Goal: Navigation & Orientation: Find specific page/section

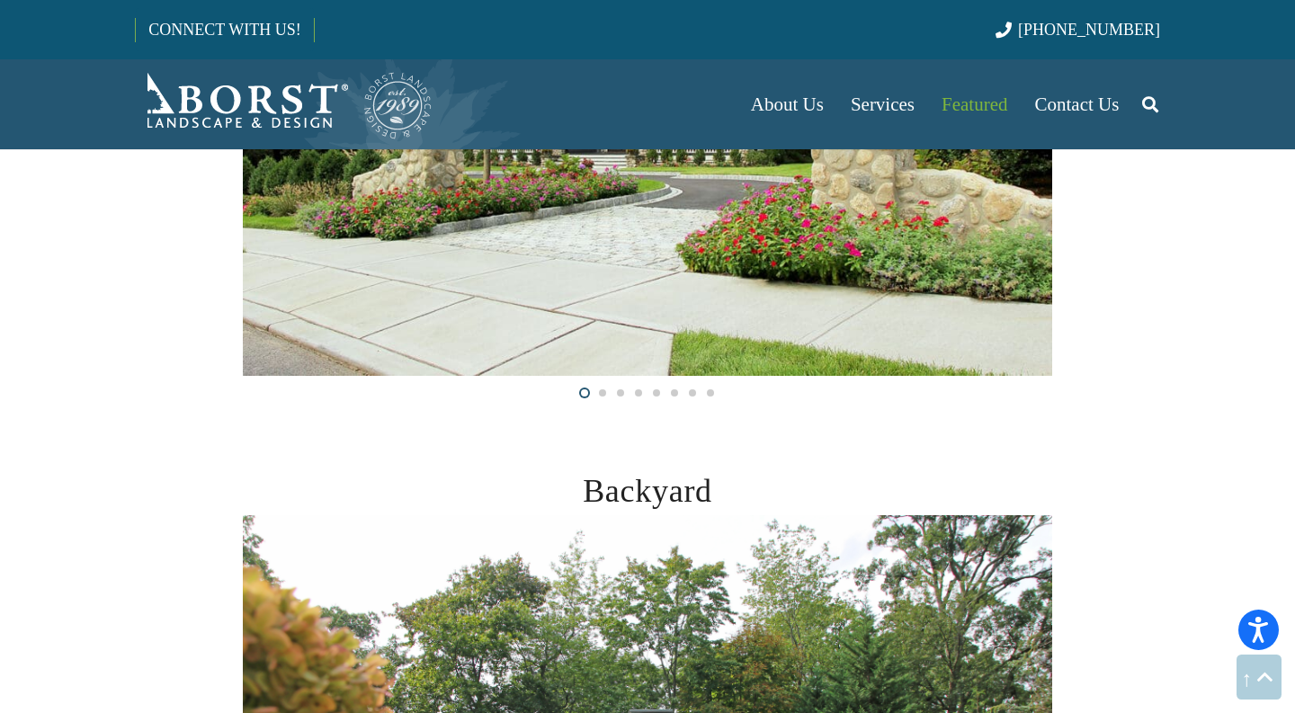
scroll to position [567, 0]
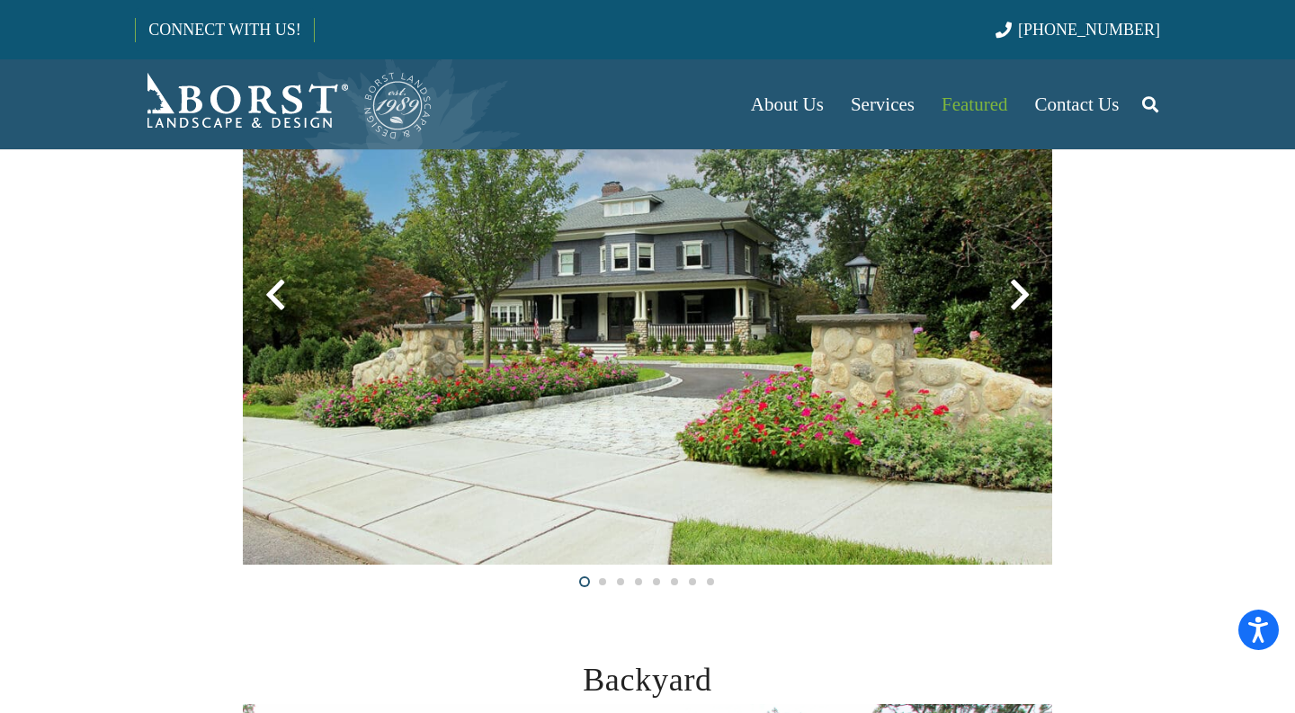
click at [1023, 291] on div at bounding box center [1020, 295] width 65 height 65
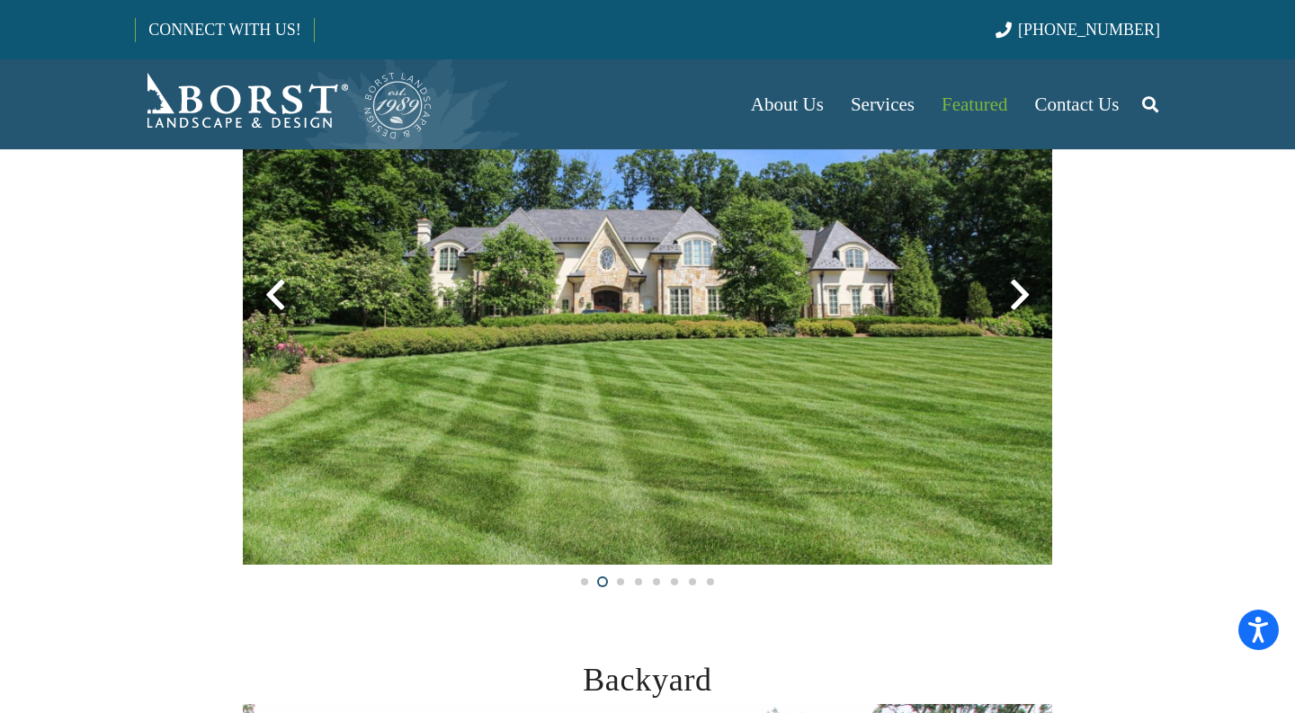
click at [1023, 291] on div at bounding box center [1020, 295] width 65 height 65
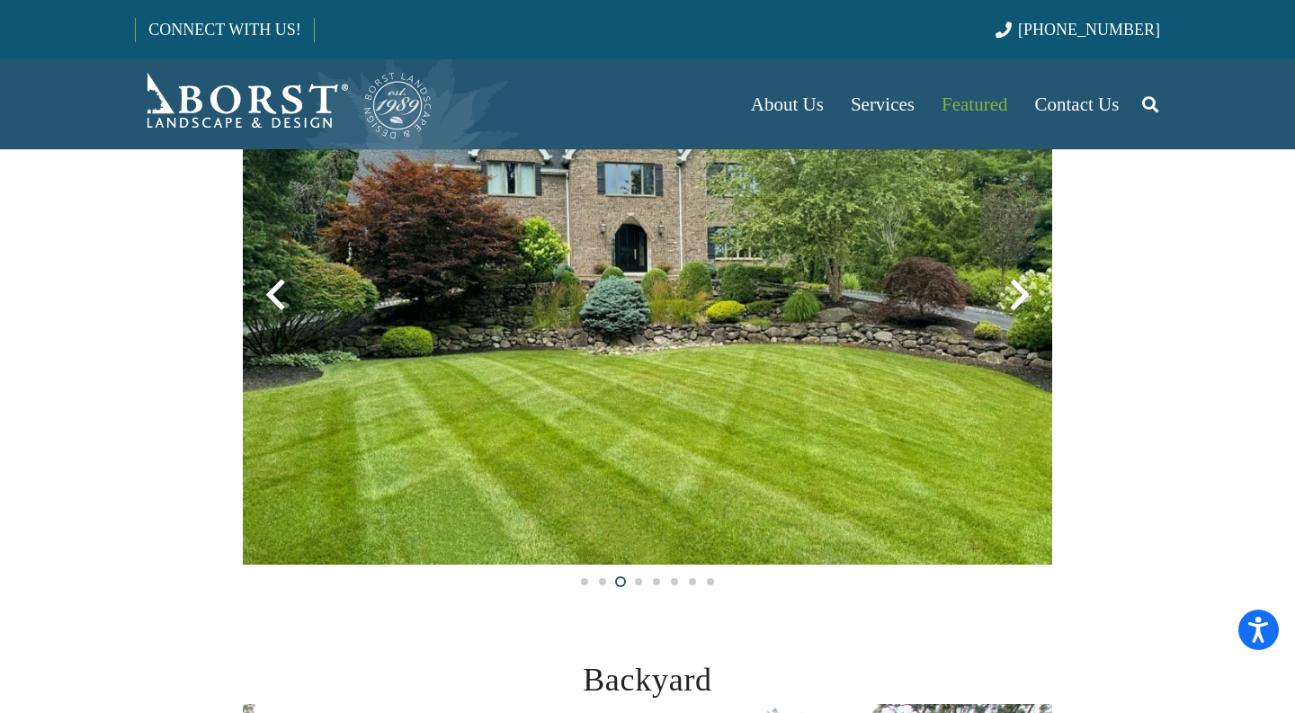
click at [1023, 291] on div at bounding box center [1020, 295] width 65 height 65
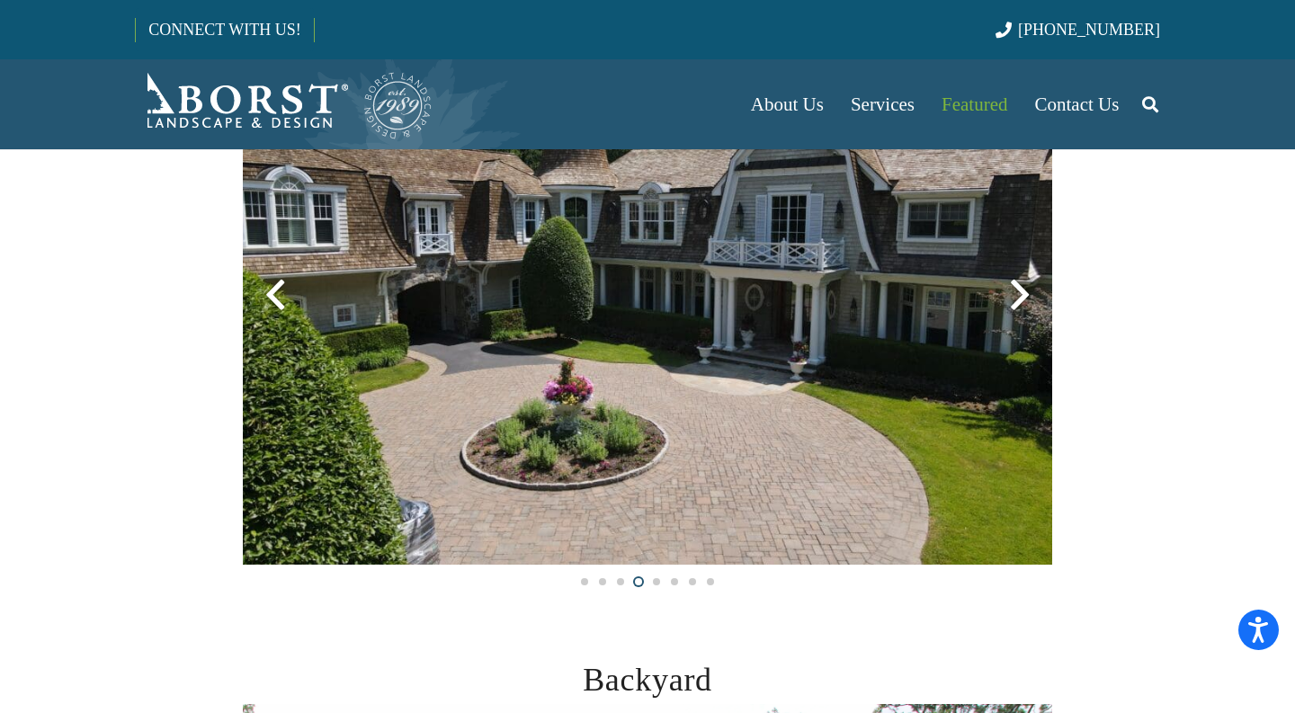
click at [1023, 291] on div at bounding box center [1020, 295] width 65 height 65
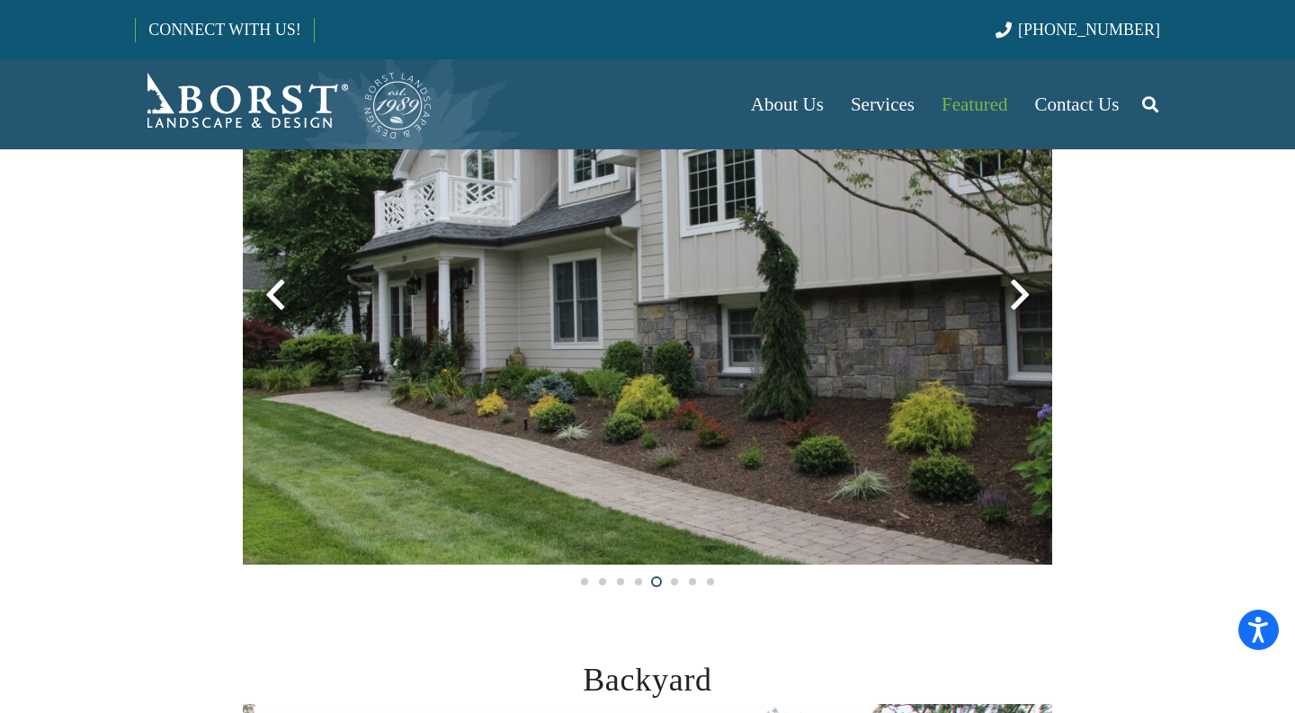
click at [1023, 291] on div at bounding box center [1020, 295] width 65 height 65
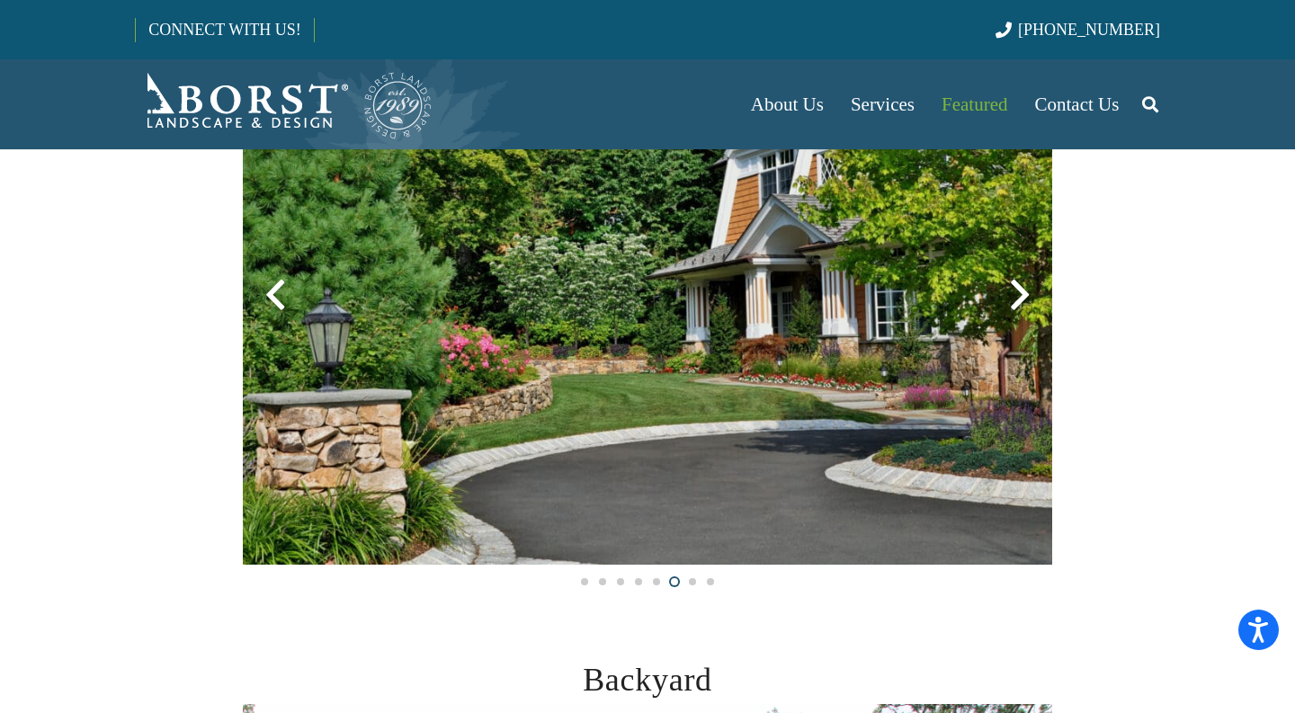
click at [1023, 291] on div at bounding box center [1020, 295] width 65 height 65
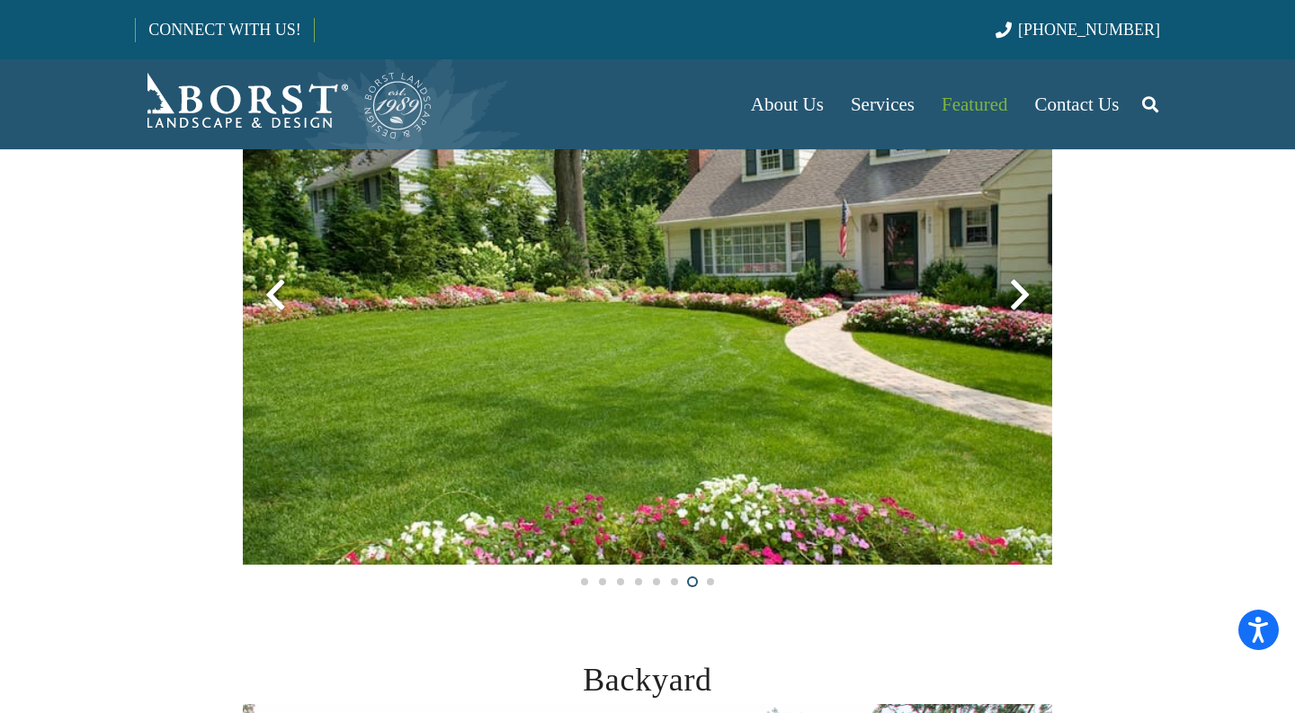
click at [1023, 291] on div at bounding box center [1020, 295] width 65 height 65
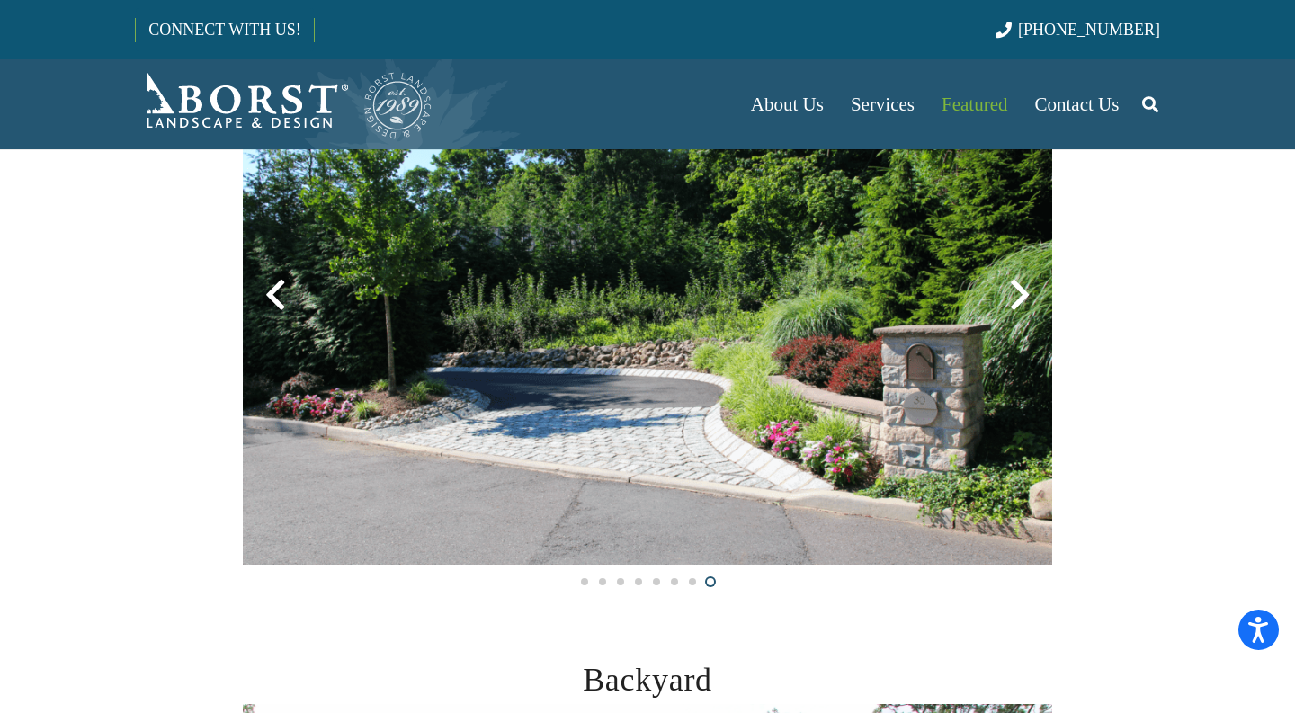
click at [1023, 291] on div at bounding box center [1020, 295] width 65 height 65
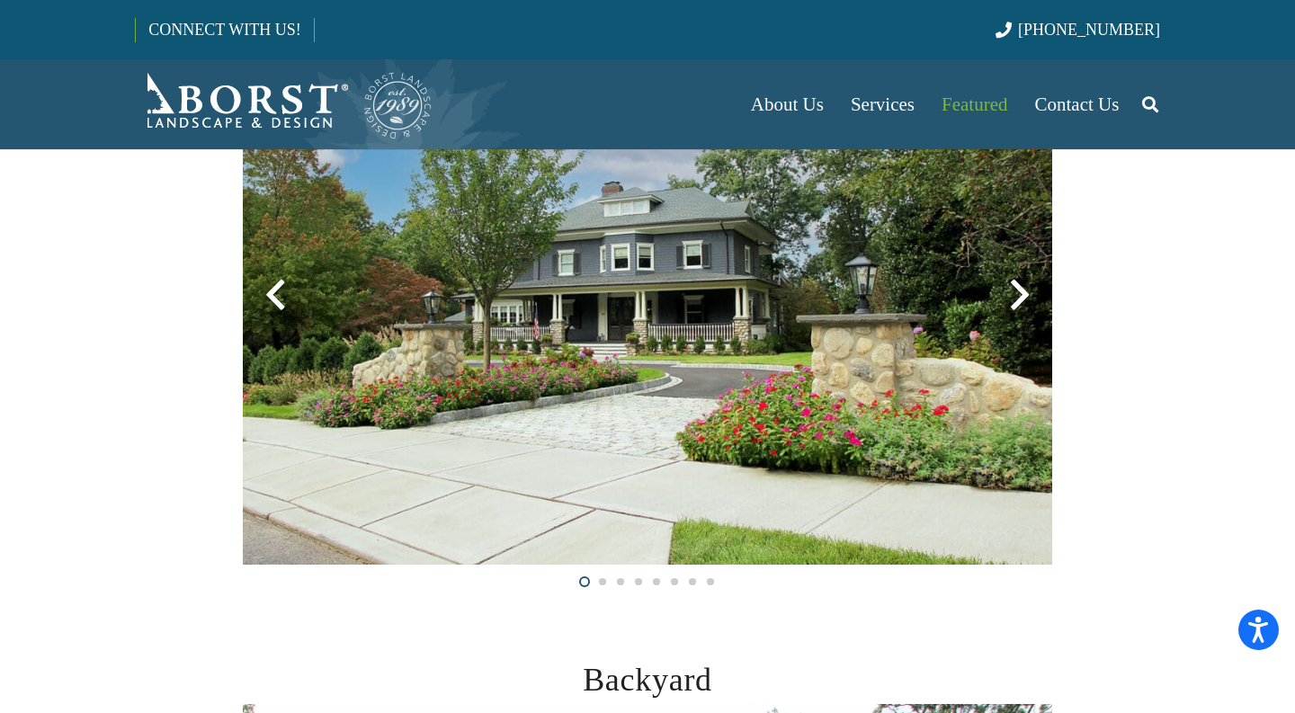
click at [1023, 291] on div at bounding box center [1020, 295] width 65 height 65
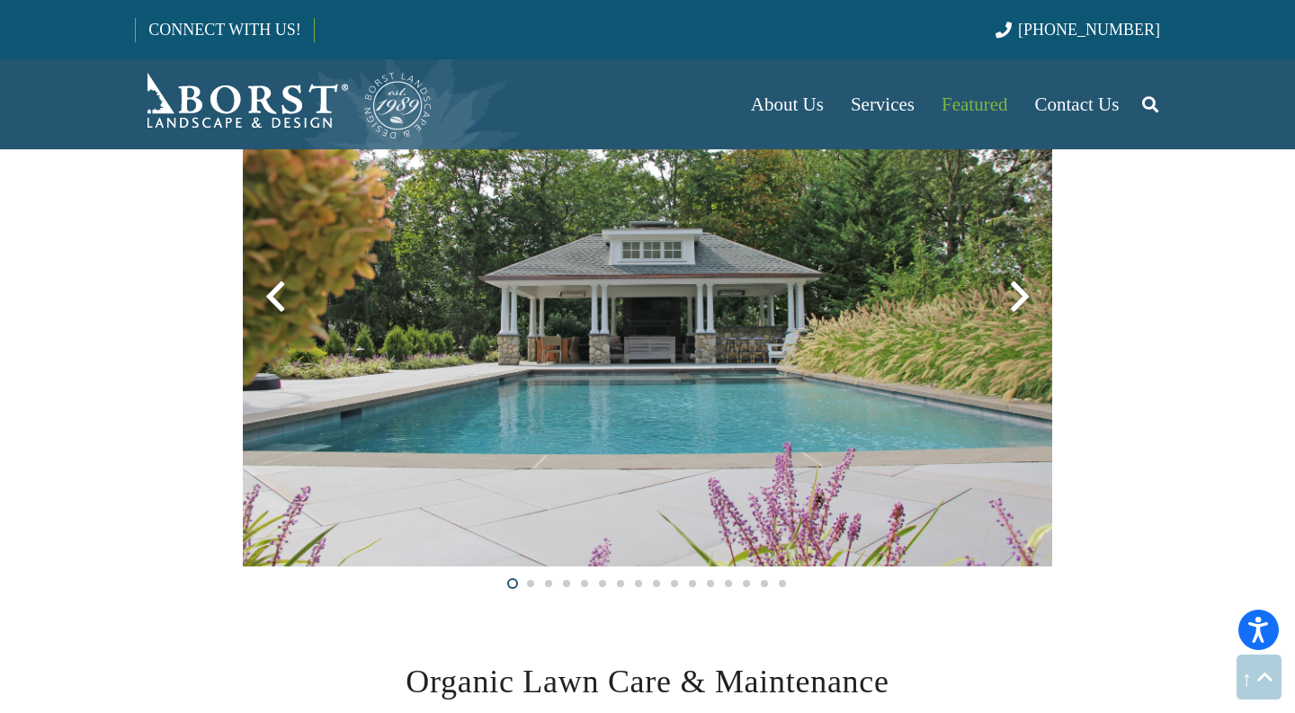
scroll to position [1248, 0]
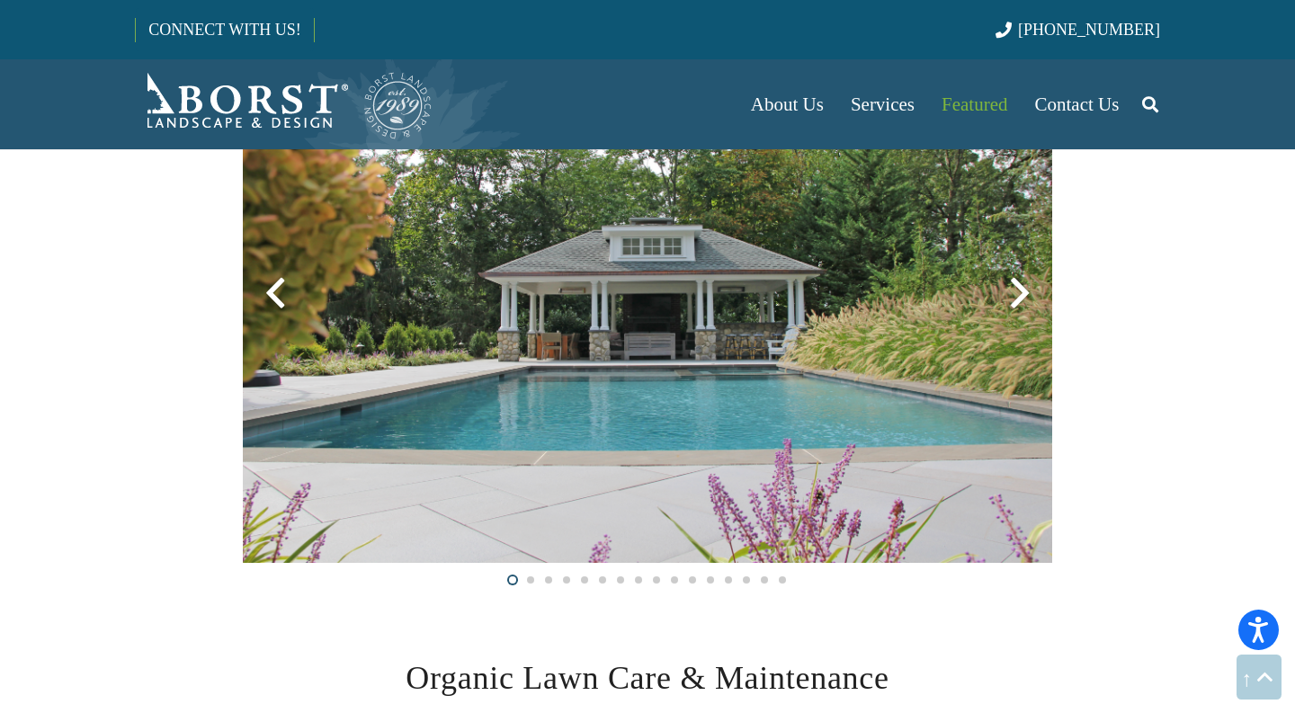
click at [1016, 289] on div at bounding box center [1020, 293] width 65 height 65
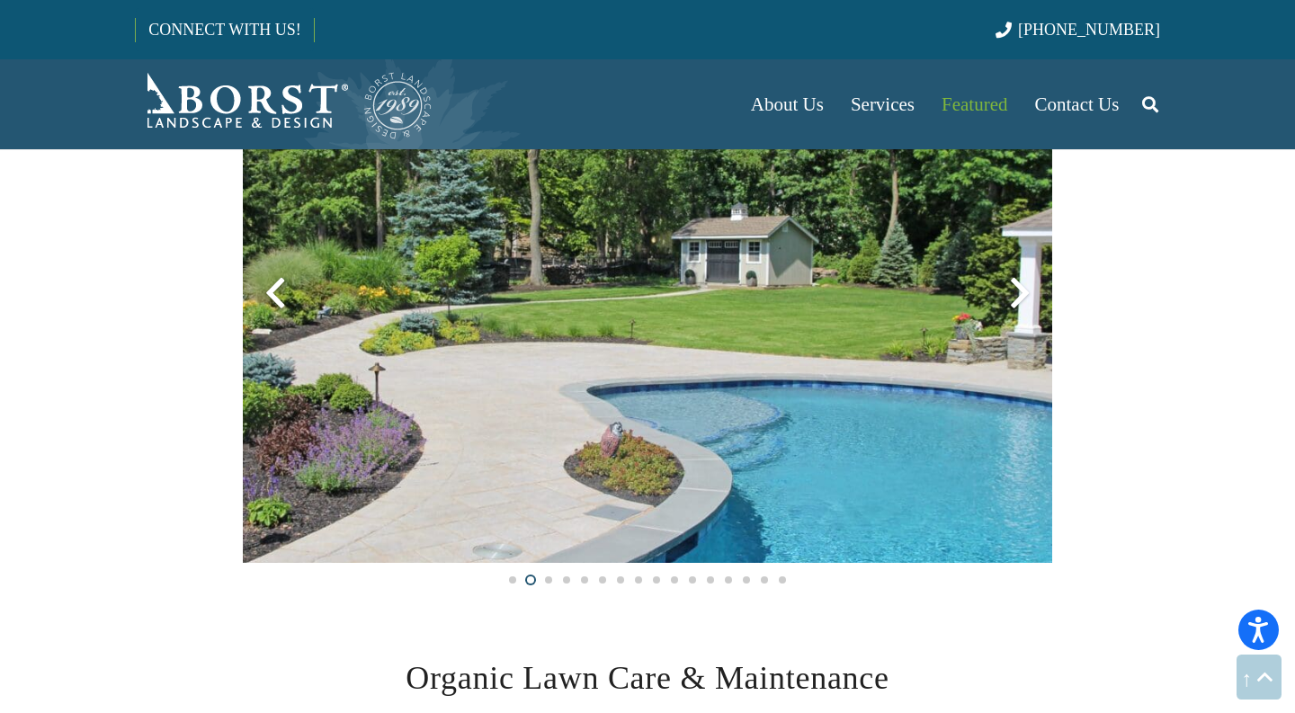
click at [1016, 289] on div at bounding box center [1020, 293] width 65 height 65
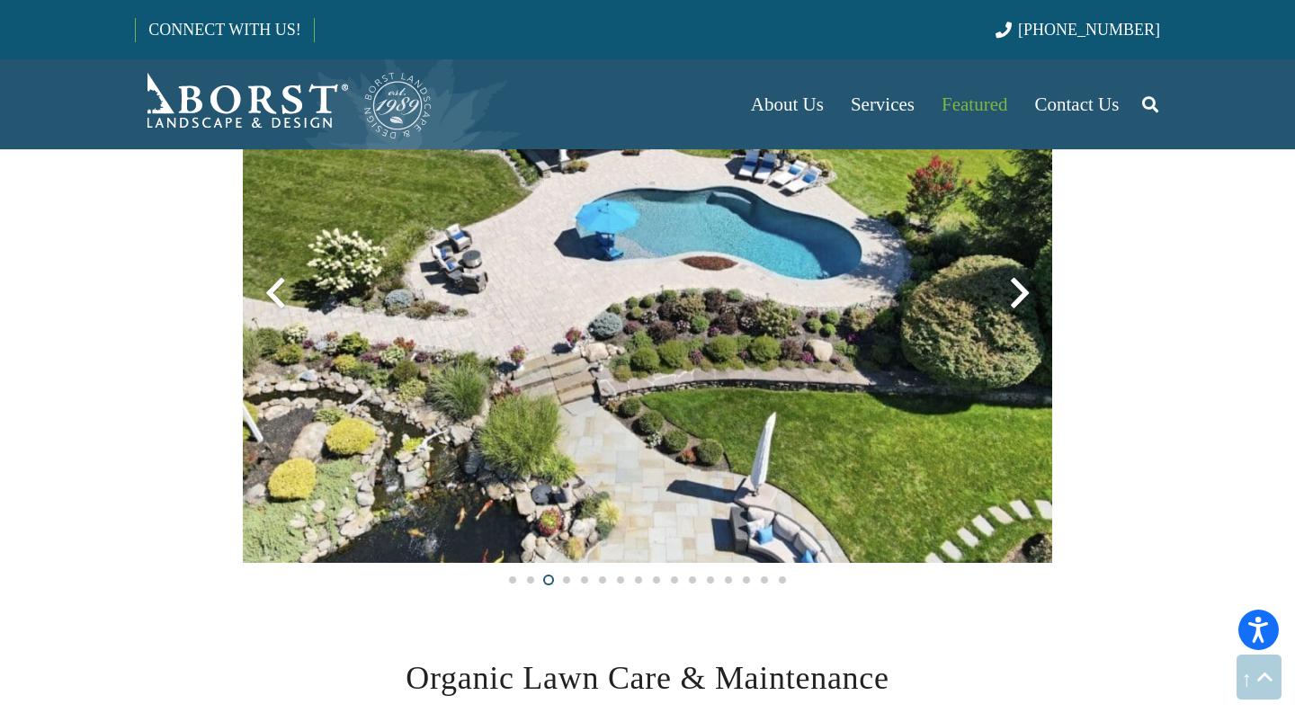
click at [1016, 289] on div at bounding box center [1020, 293] width 65 height 65
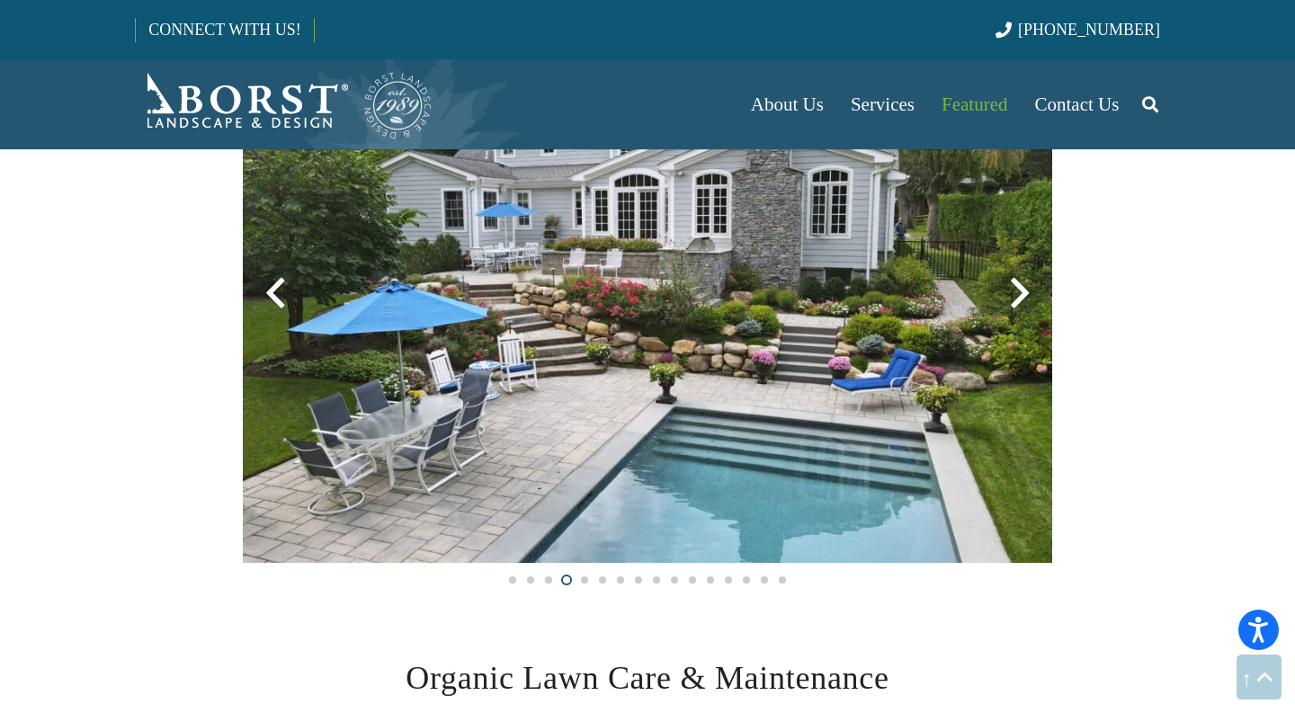
click at [1016, 291] on div at bounding box center [1020, 293] width 65 height 65
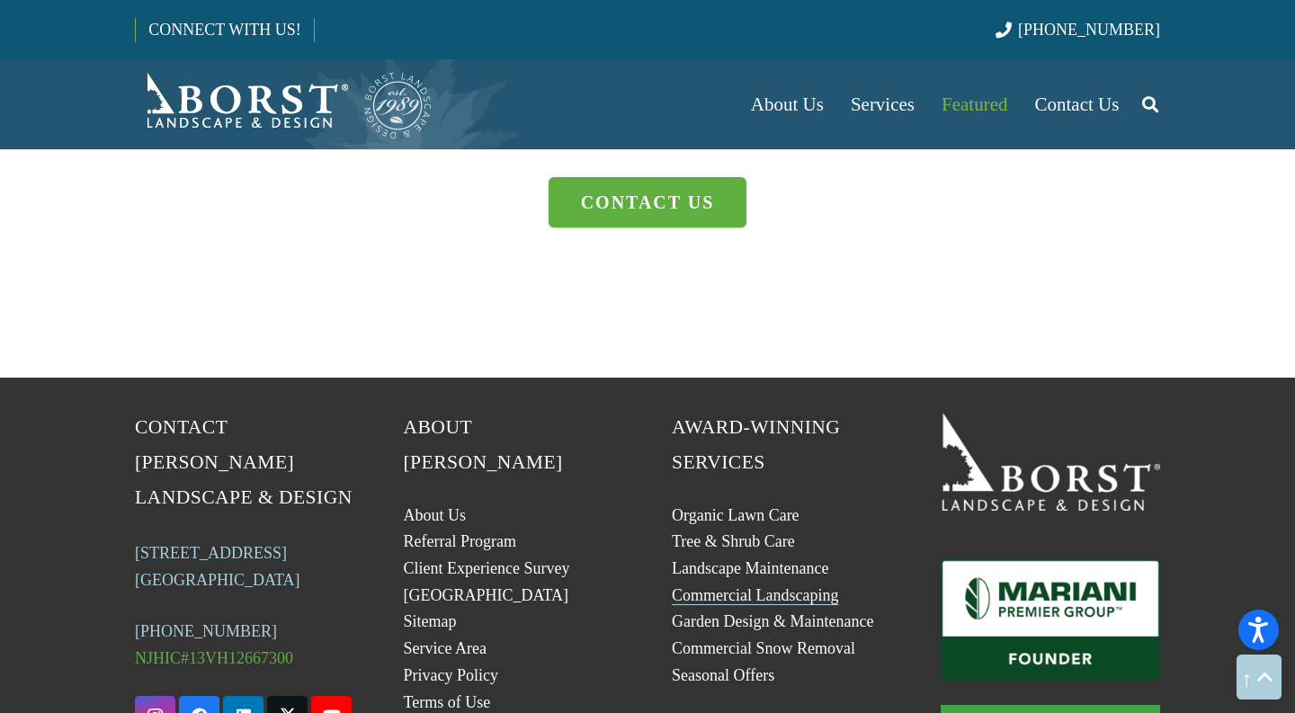
scroll to position [5193, 0]
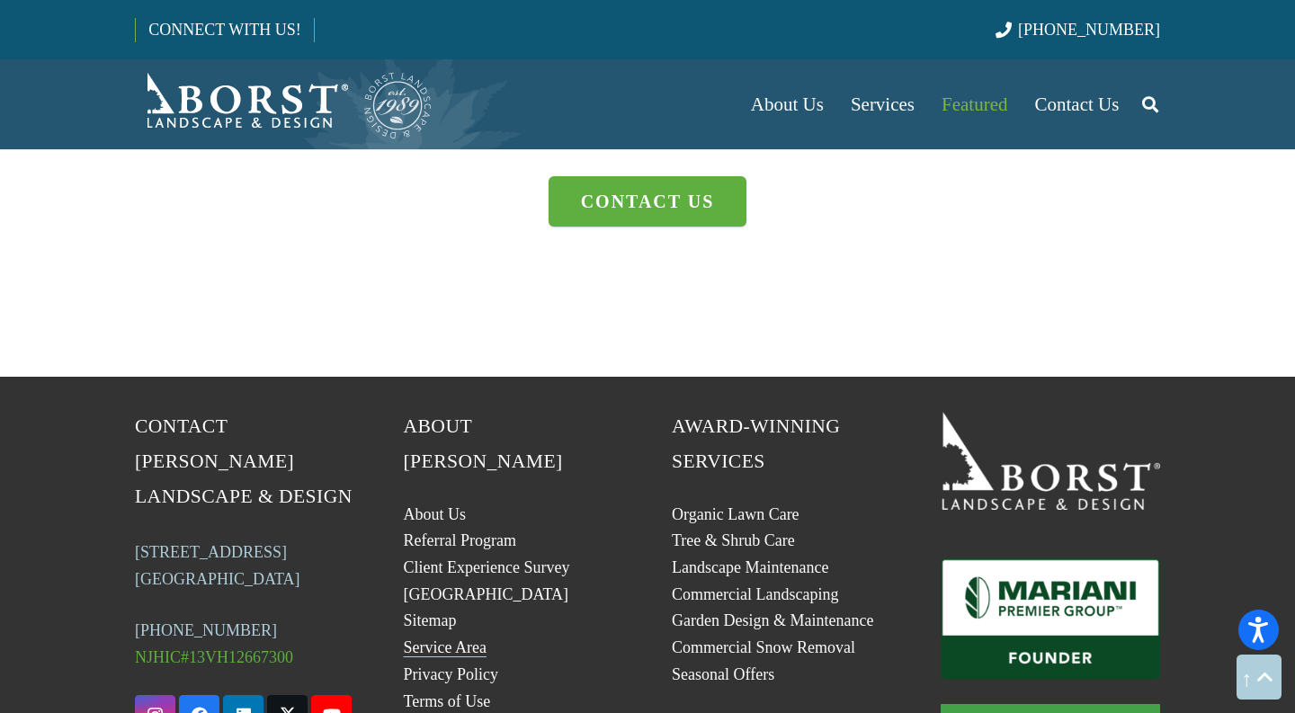
click at [452, 639] on link "Service Area" at bounding box center [445, 648] width 83 height 18
